Goal: Task Accomplishment & Management: Use online tool/utility

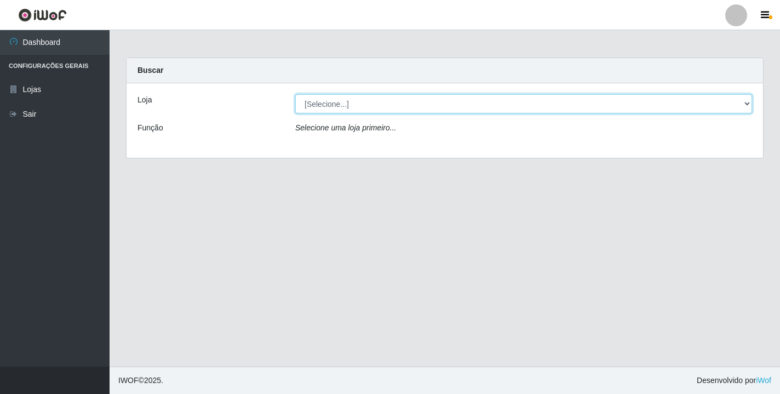
click at [745, 104] on select "[Selecione...] Atacado Vem - [STREET_ADDRESS]" at bounding box center [523, 103] width 457 height 19
select select "455"
click at [295, 94] on select "[Selecione...] Atacado Vem - [STREET_ADDRESS]" at bounding box center [523, 103] width 457 height 19
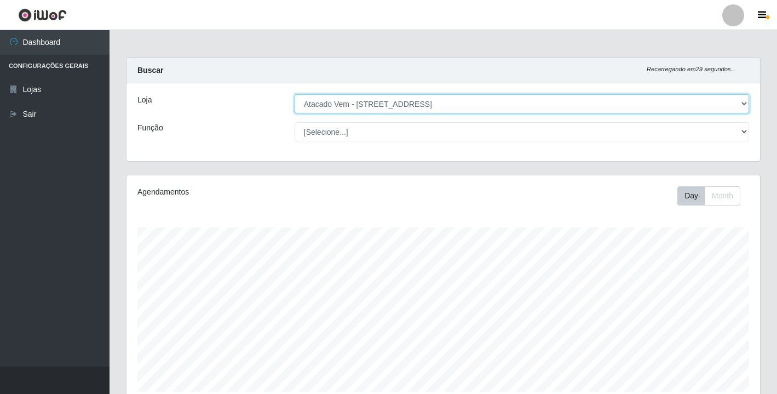
scroll to position [227, 634]
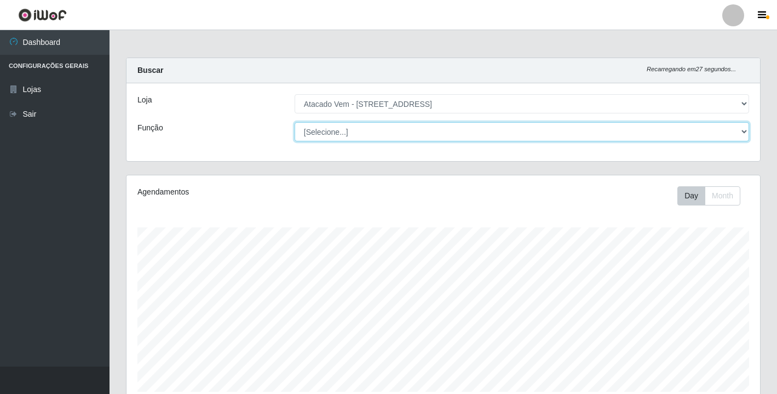
click at [745, 130] on select "[Selecione...] Carregador e Descarregador de Caminhão Carregador e Descarregado…" at bounding box center [522, 131] width 455 height 19
select select "24"
click at [295, 122] on select "[Selecione...] Carregador e Descarregador de Caminhão Carregador e Descarregado…" at bounding box center [522, 131] width 455 height 19
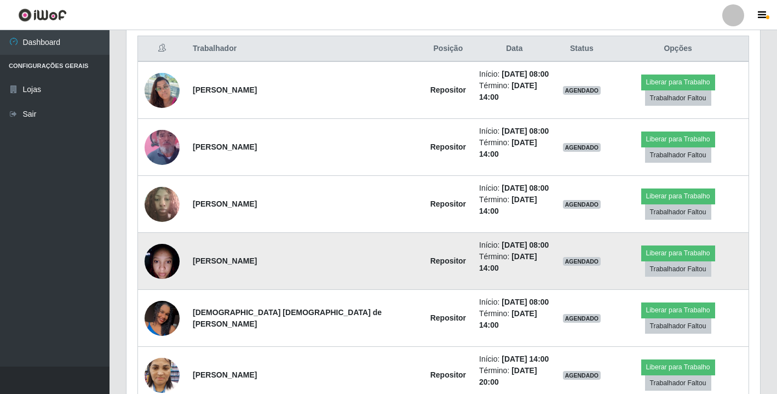
scroll to position [438, 0]
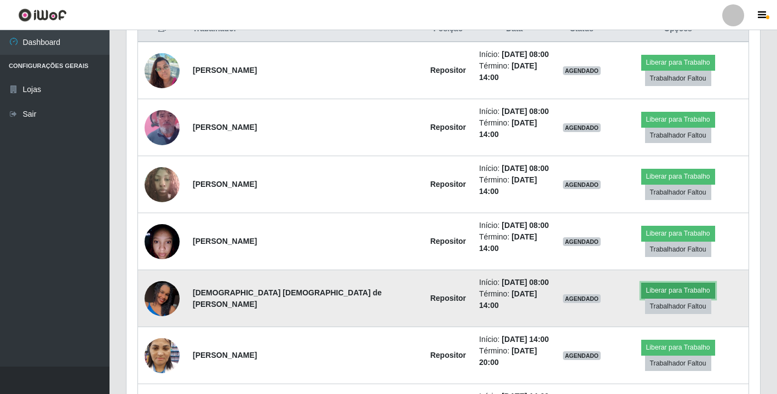
click at [641, 283] on button "Liberar para Trabalho" at bounding box center [678, 290] width 74 height 15
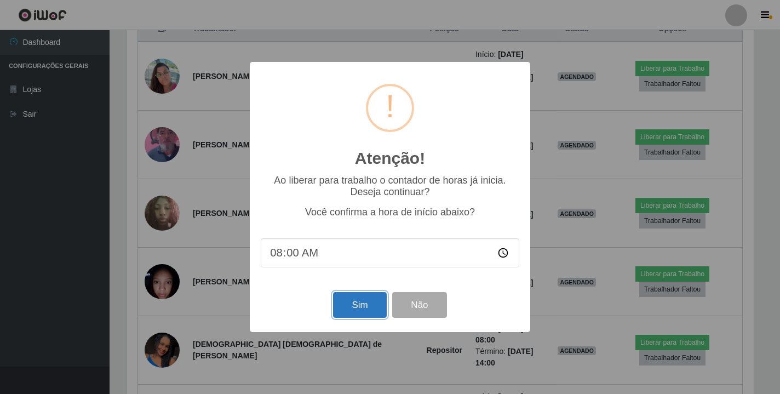
click at [362, 309] on button "Sim" at bounding box center [359, 305] width 53 height 26
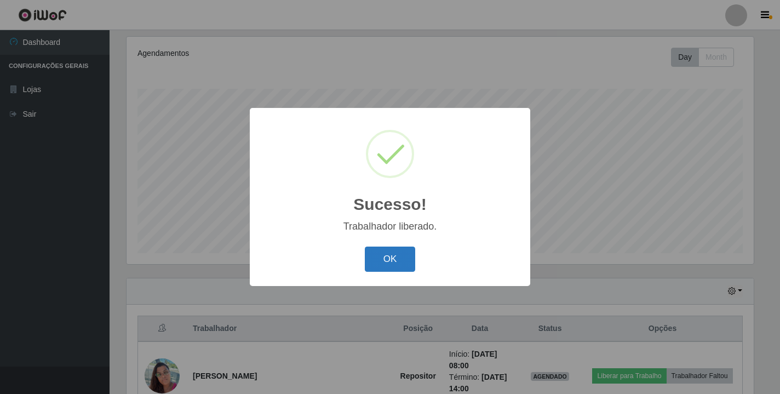
click at [391, 258] on button "OK" at bounding box center [390, 259] width 51 height 26
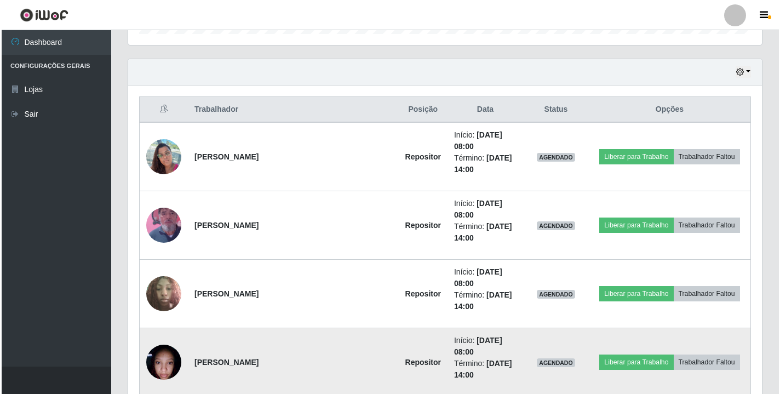
scroll to position [303, 0]
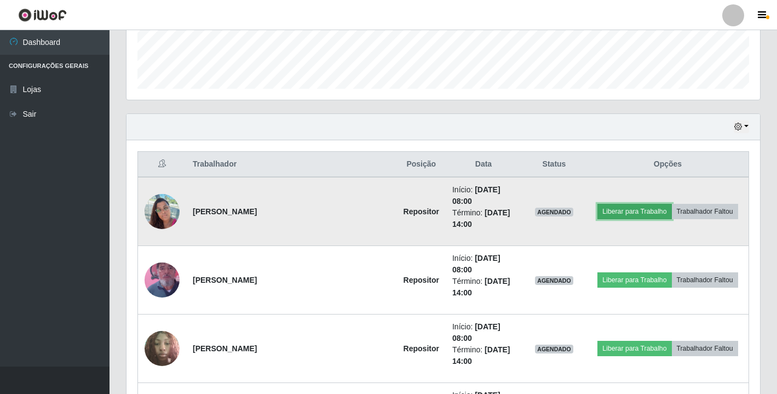
click at [624, 204] on button "Liberar para Trabalho" at bounding box center [635, 211] width 74 height 15
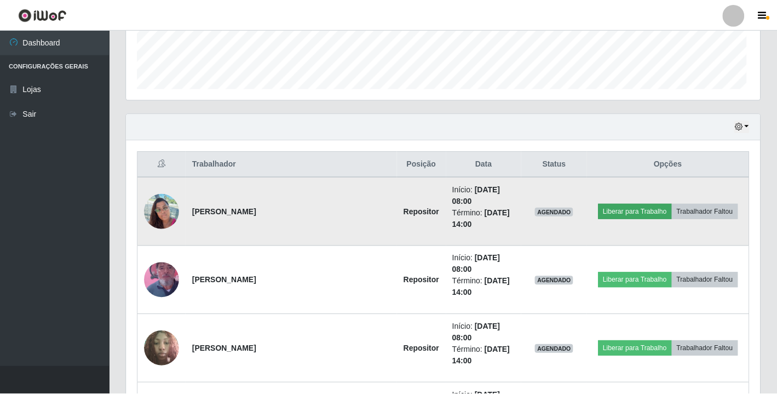
scroll to position [227, 627]
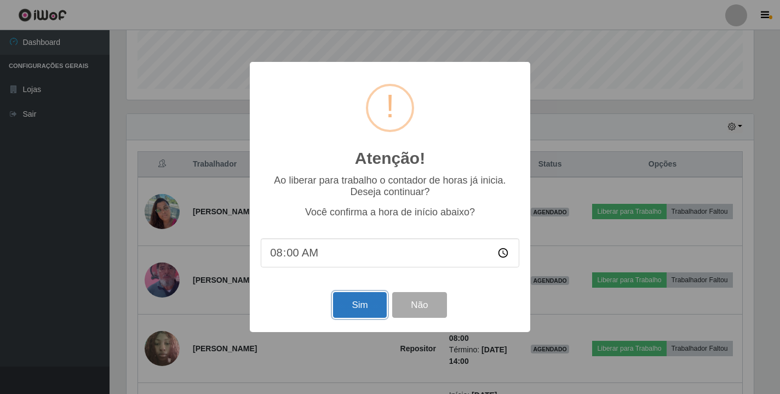
click at [356, 306] on button "Sim" at bounding box center [359, 305] width 53 height 26
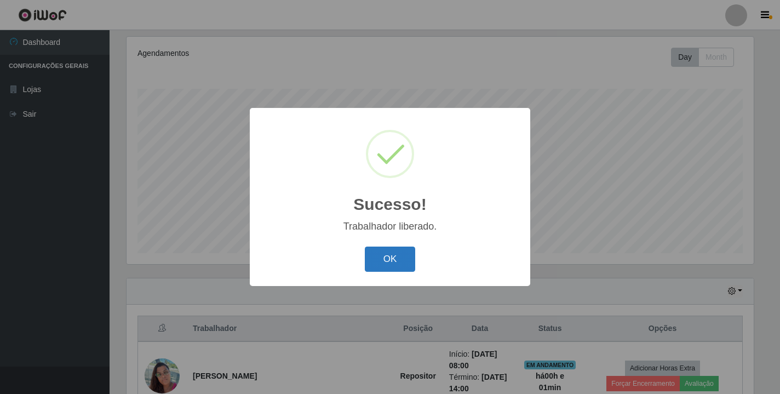
click at [392, 259] on button "OK" at bounding box center [390, 259] width 51 height 26
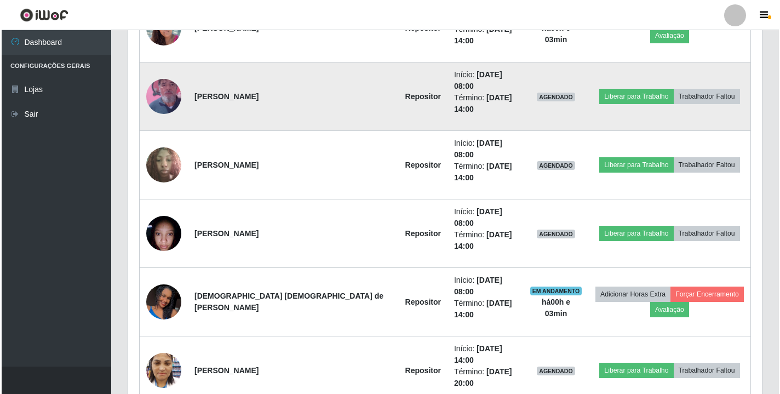
scroll to position [467, 0]
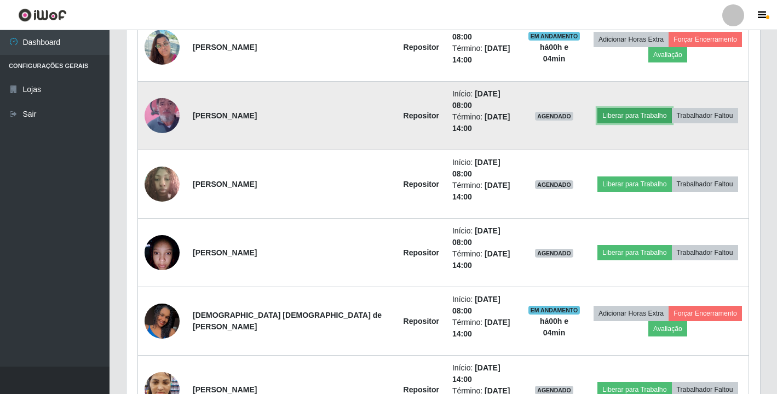
click at [601, 108] on button "Liberar para Trabalho" at bounding box center [635, 115] width 74 height 15
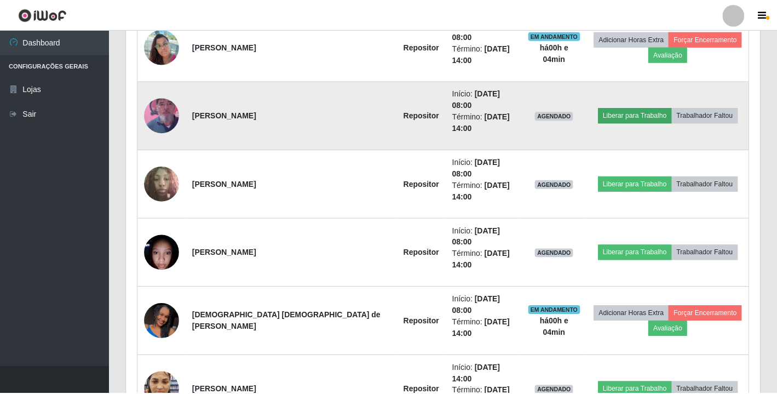
scroll to position [227, 627]
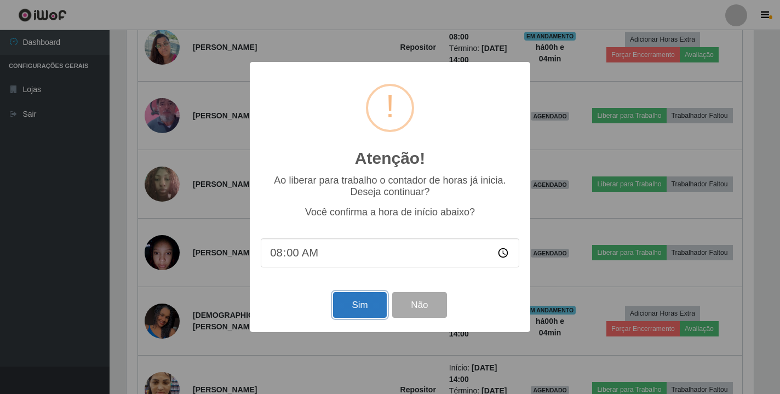
click at [357, 305] on button "Sim" at bounding box center [359, 305] width 53 height 26
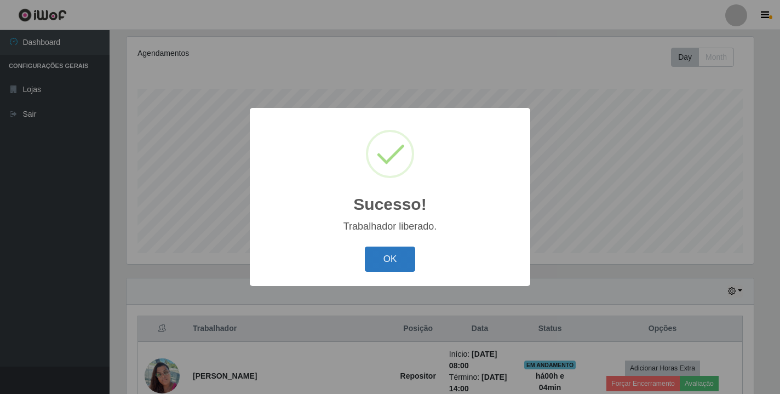
click at [385, 261] on button "OK" at bounding box center [390, 259] width 51 height 26
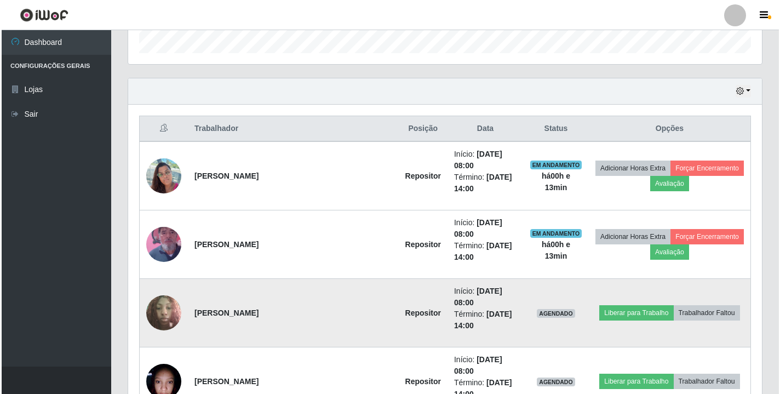
scroll to position [358, 0]
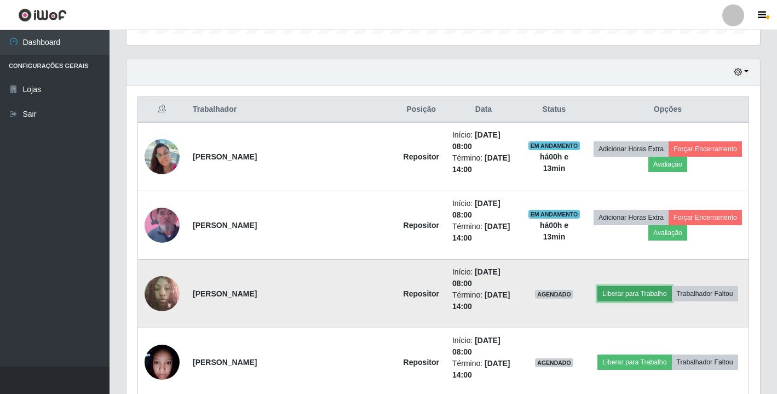
click at [628, 286] on button "Liberar para Trabalho" at bounding box center [635, 293] width 74 height 15
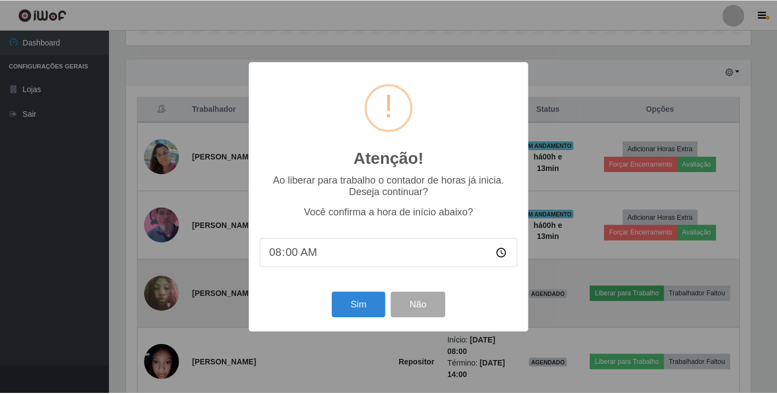
scroll to position [227, 627]
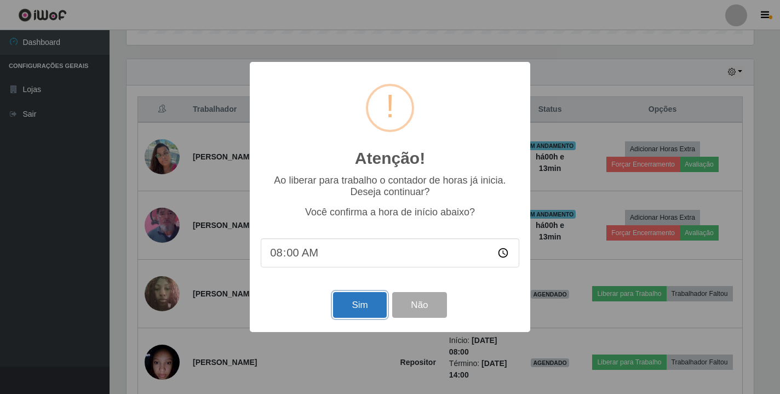
click at [342, 307] on button "Sim" at bounding box center [359, 305] width 53 height 26
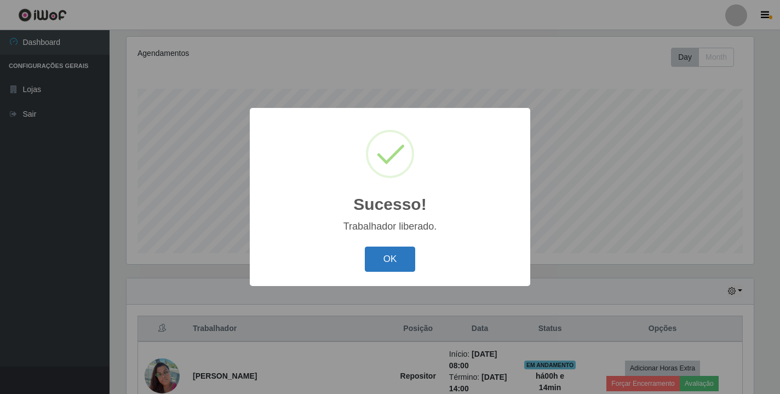
click at [404, 257] on button "OK" at bounding box center [390, 259] width 51 height 26
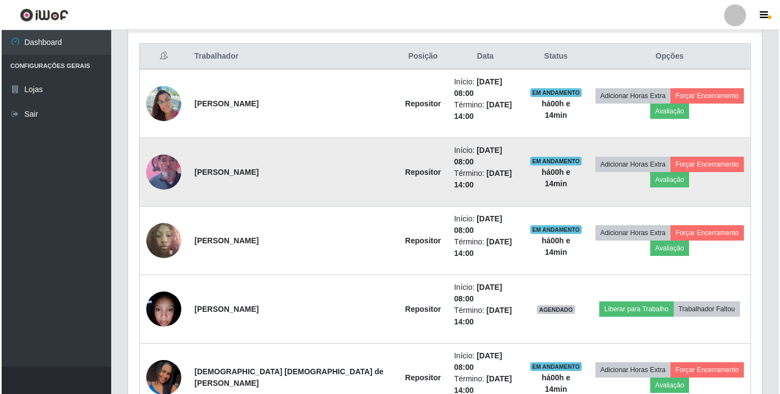
scroll to position [412, 0]
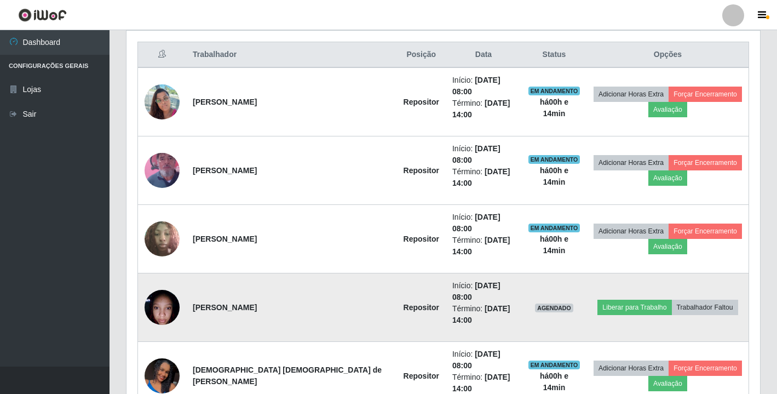
click at [155, 284] on img at bounding box center [162, 307] width 35 height 47
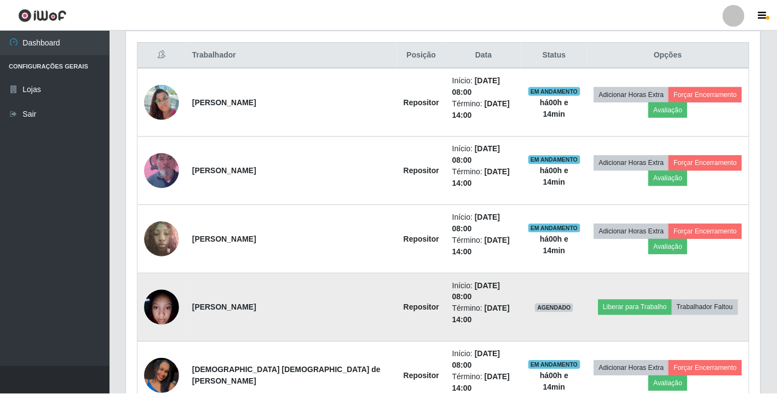
scroll to position [227, 627]
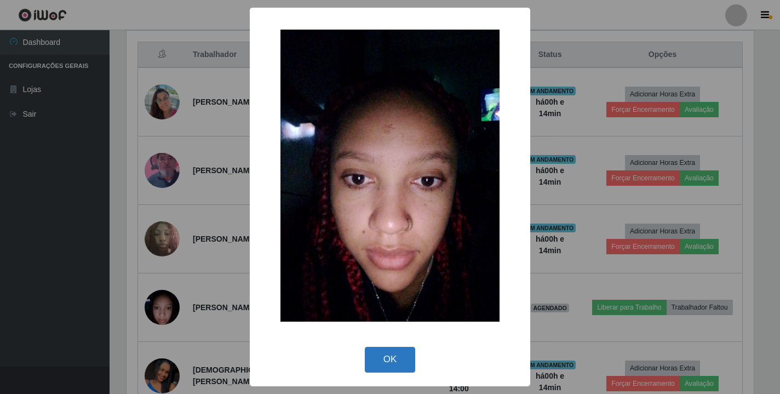
click at [393, 363] on button "OK" at bounding box center [390, 360] width 51 height 26
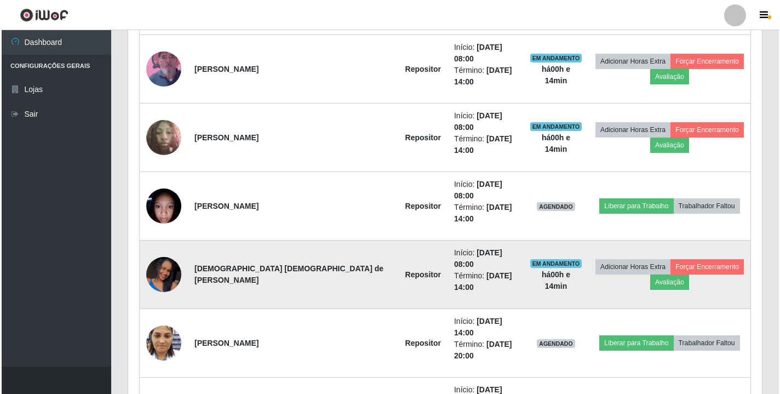
scroll to position [522, 0]
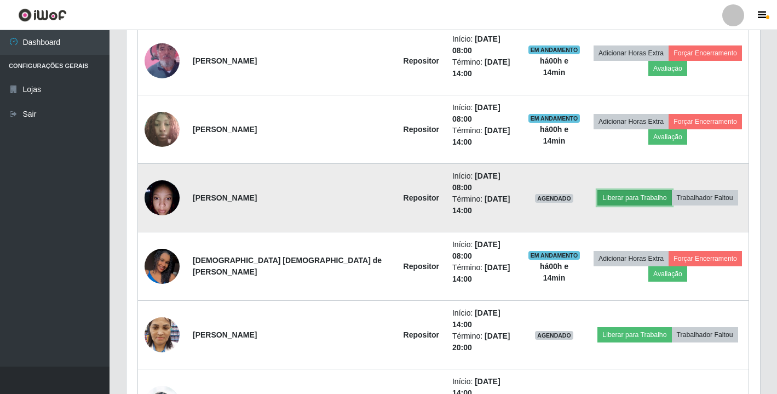
click at [606, 190] on button "Liberar para Trabalho" at bounding box center [635, 197] width 74 height 15
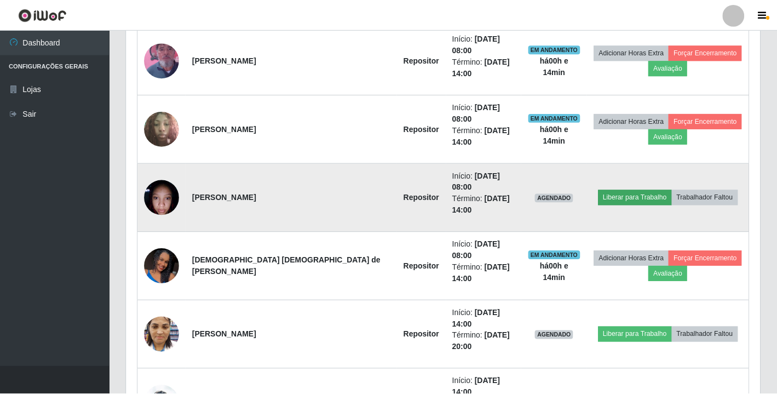
scroll to position [227, 627]
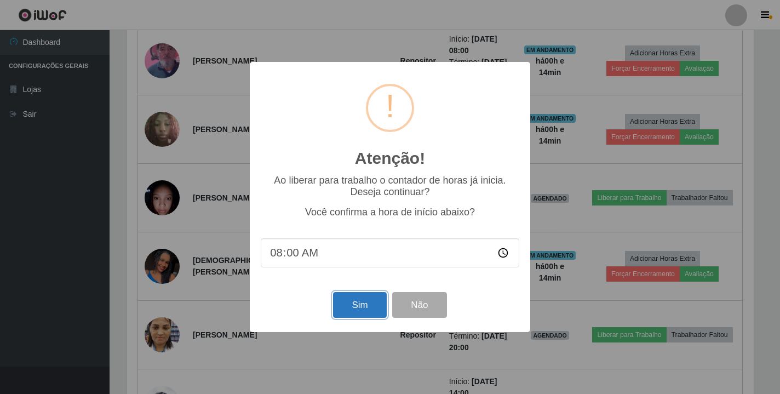
click at [362, 312] on button "Sim" at bounding box center [359, 305] width 53 height 26
